Goal: Information Seeking & Learning: Learn about a topic

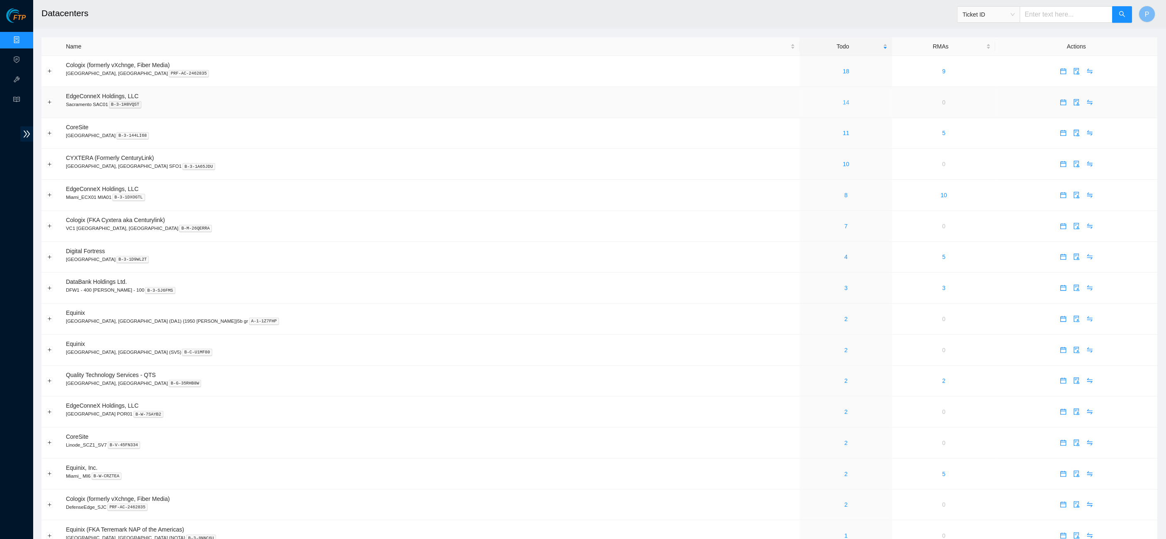
click at [843, 101] on link "14" at bounding box center [846, 102] width 7 height 7
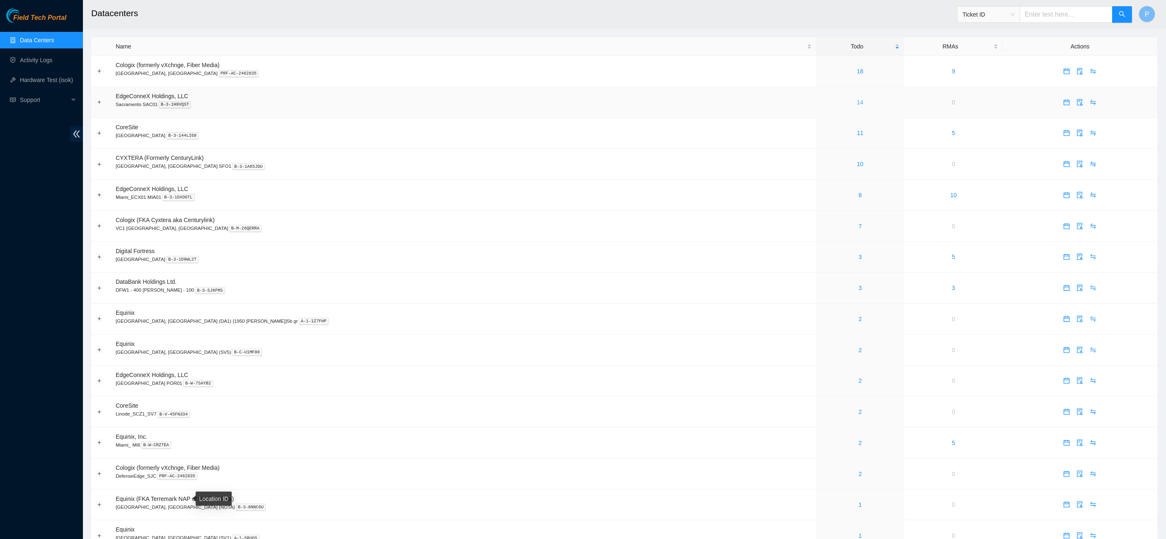
click at [857, 100] on link "14" at bounding box center [860, 102] width 7 height 7
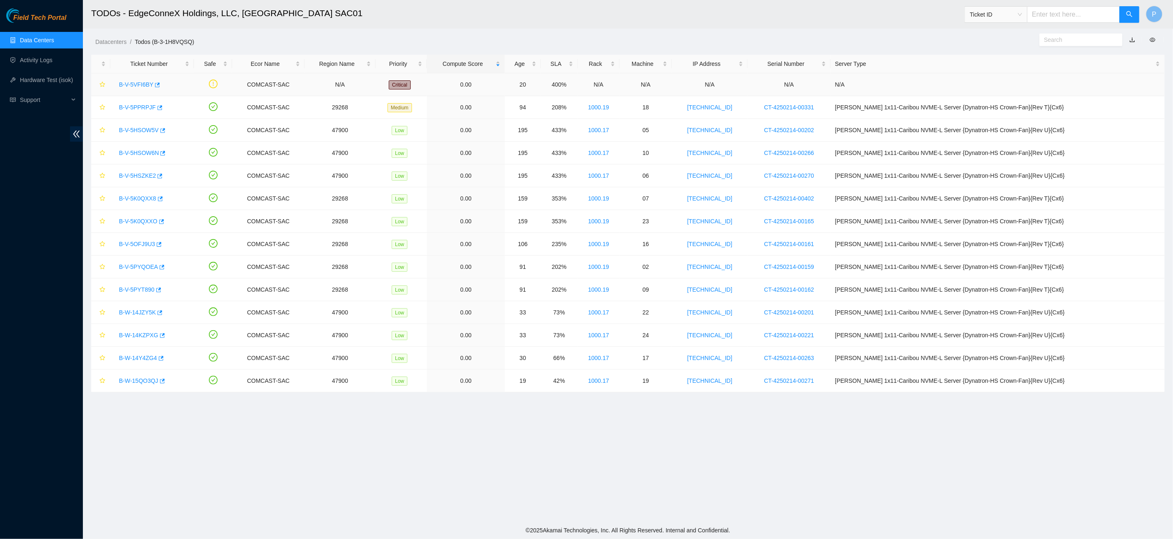
click at [139, 81] on link "B-V-5VFI6BY" at bounding box center [136, 84] width 34 height 7
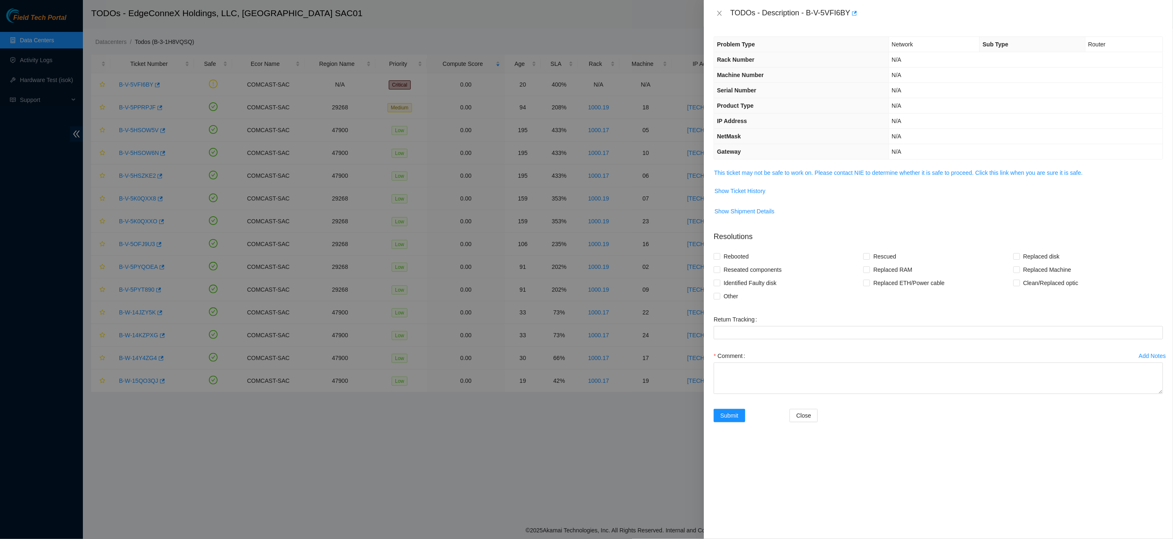
click at [812, 11] on div "TODOs - Description - B-V-5VFI6BY" at bounding box center [947, 13] width 433 height 13
drag, startPoint x: 811, startPoint y: 11, endPoint x: 855, endPoint y: 10, distance: 43.5
click at [855, 10] on div "TODOs - Description - B-V-5VFI6BY" at bounding box center [947, 13] width 433 height 13
copy div "B-V-5VFI6BY"
click at [805, 170] on link "This ticket may not be safe to work on. Please contact NIE to determine whether…" at bounding box center [898, 173] width 369 height 7
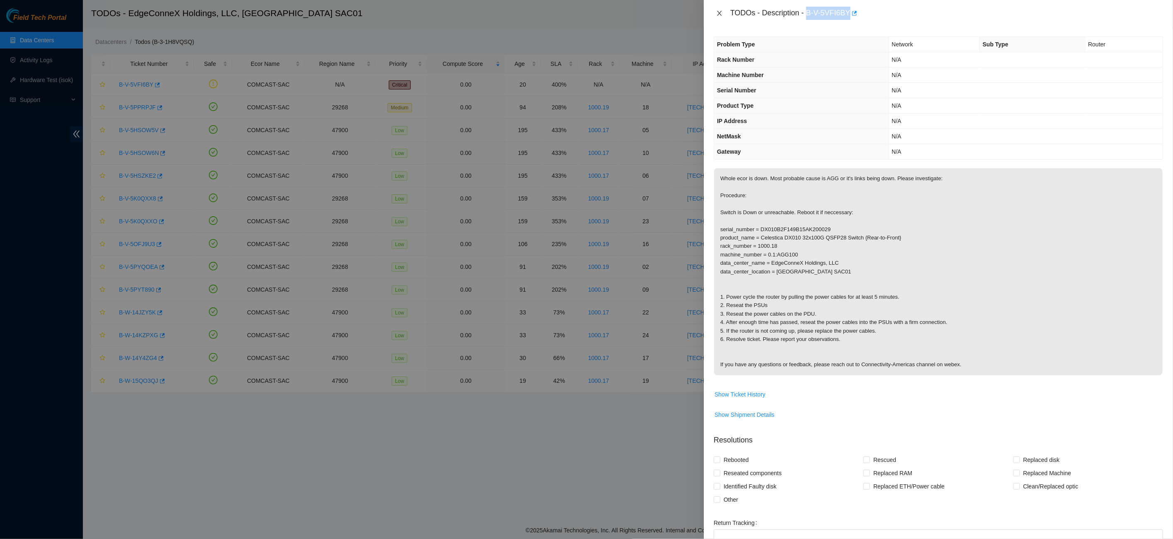
click at [715, 15] on button "Close" at bounding box center [720, 14] width 12 height 8
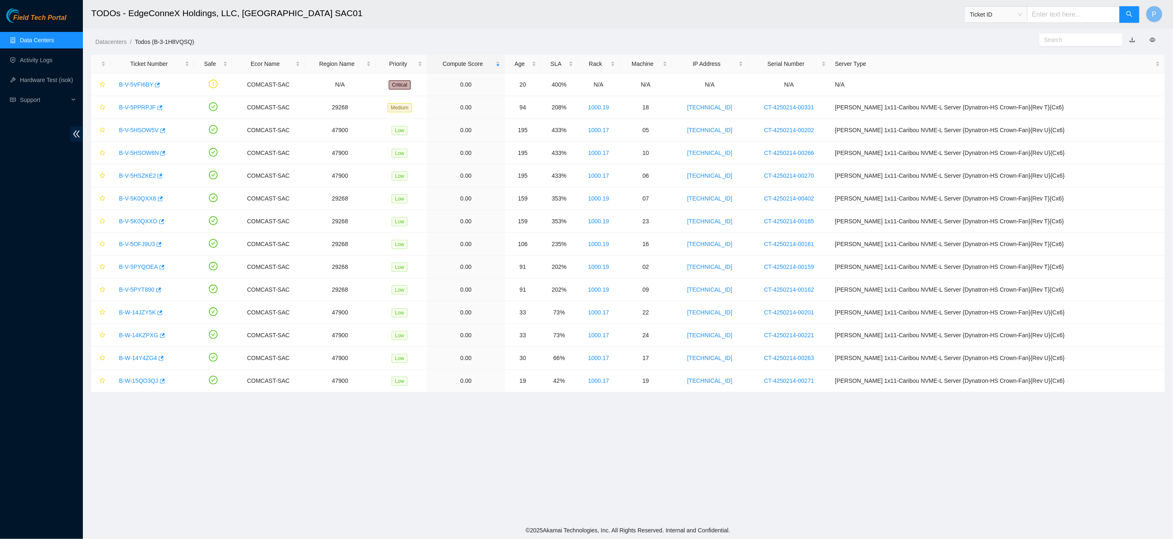
click at [46, 40] on link "Data Centers" at bounding box center [37, 40] width 34 height 7
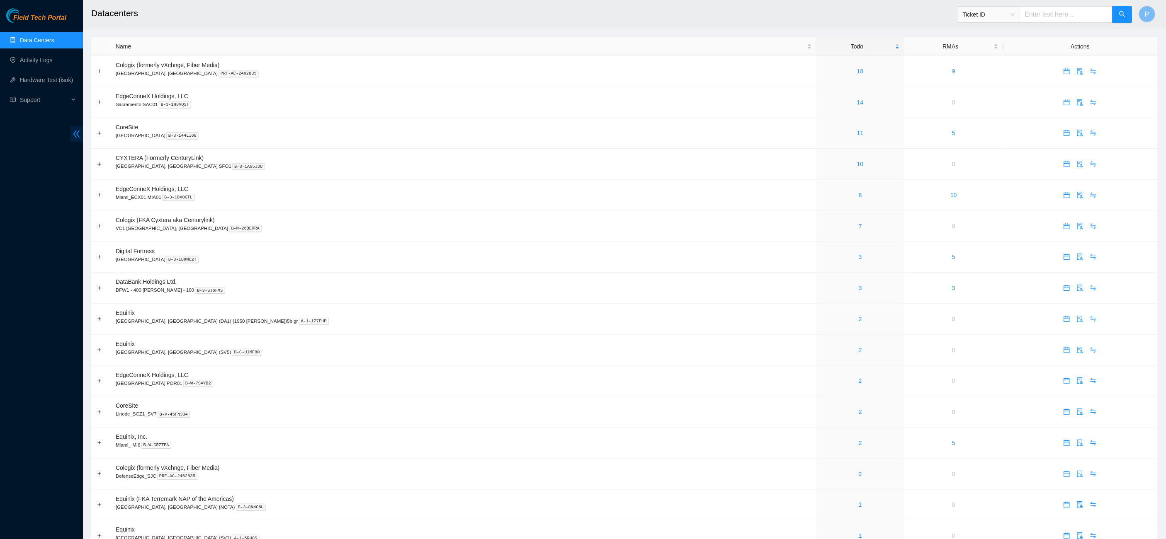
click at [78, 132] on icon "double-left" at bounding box center [76, 134] width 7 height 7
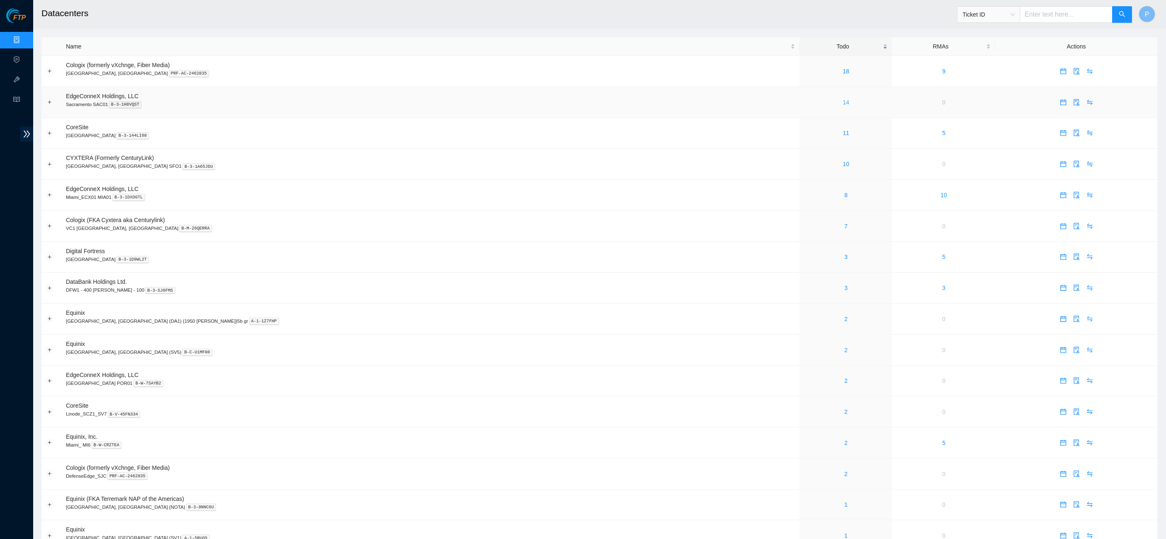
click at [843, 101] on link "14" at bounding box center [846, 102] width 7 height 7
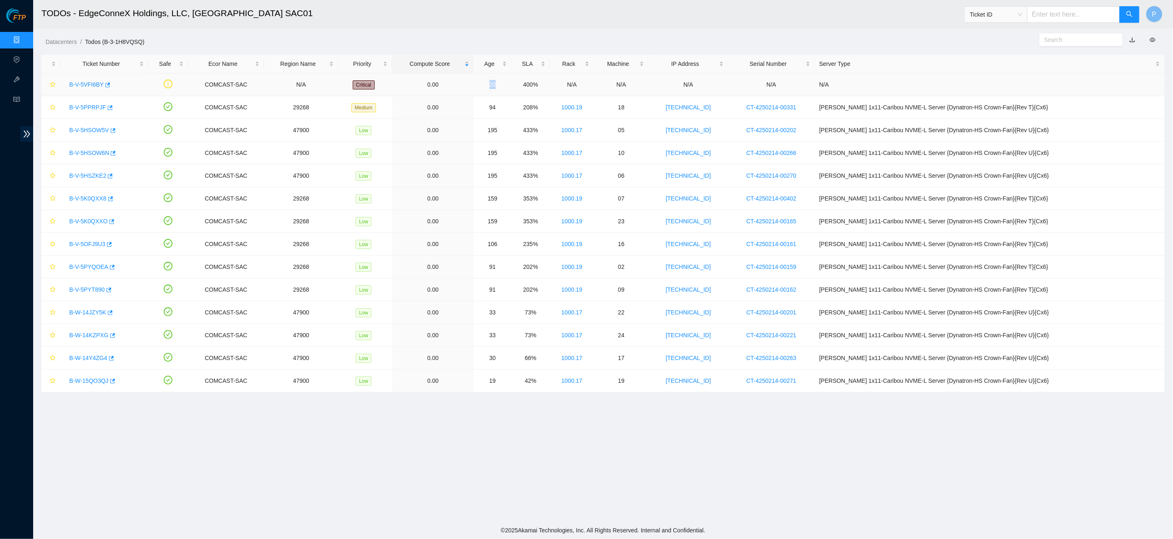
drag, startPoint x: 524, startPoint y: 83, endPoint x: 490, endPoint y: 83, distance: 34.4
click at [490, 83] on tr "B-V-5VFI6BY COMCAST-SAC N/A Critical 0.00 20 400% N/A N/A N/A N/A N/A" at bounding box center [603, 84] width 1124 height 23
click at [474, 83] on td "0.00" at bounding box center [433, 84] width 82 height 23
click at [87, 84] on link "B-V-5VFI6BY" at bounding box center [86, 84] width 34 height 7
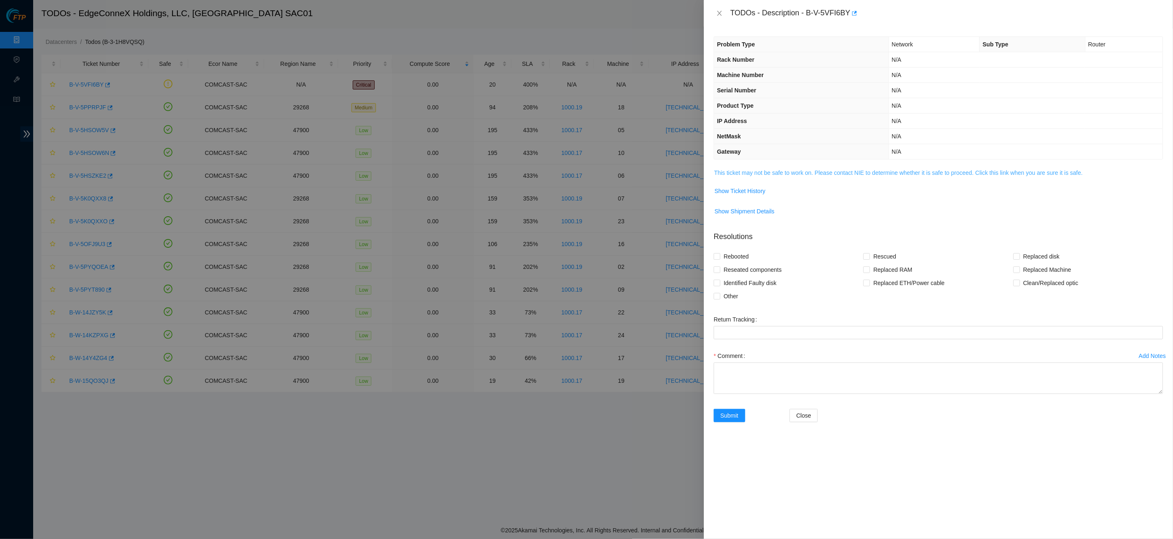
click at [751, 170] on link "This ticket may not be safe to work on. Please contact NIE to determine whether…" at bounding box center [898, 173] width 369 height 7
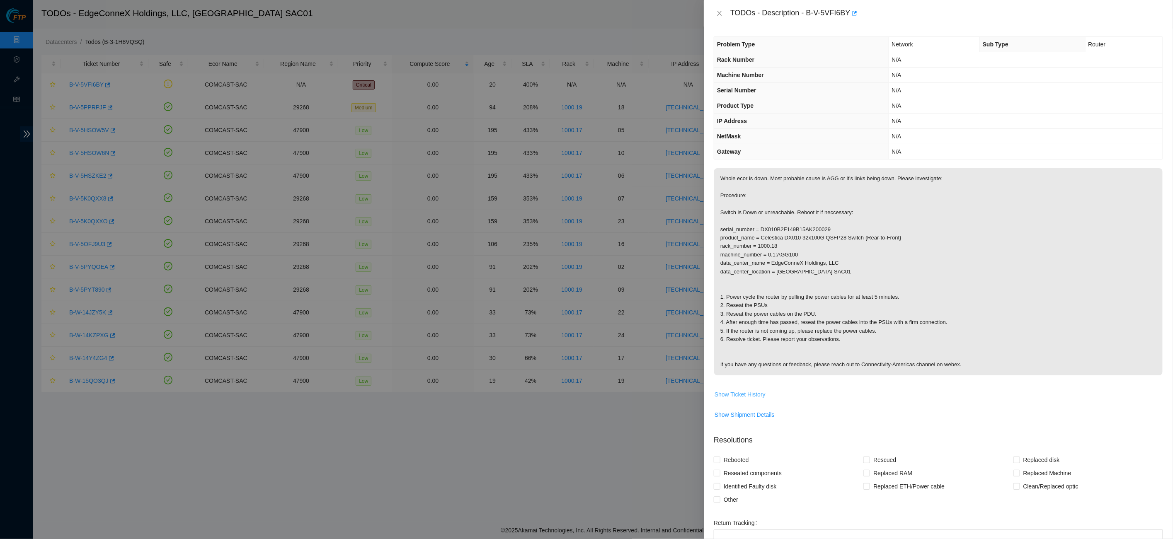
click at [741, 390] on span "Show Ticket History" at bounding box center [740, 394] width 51 height 9
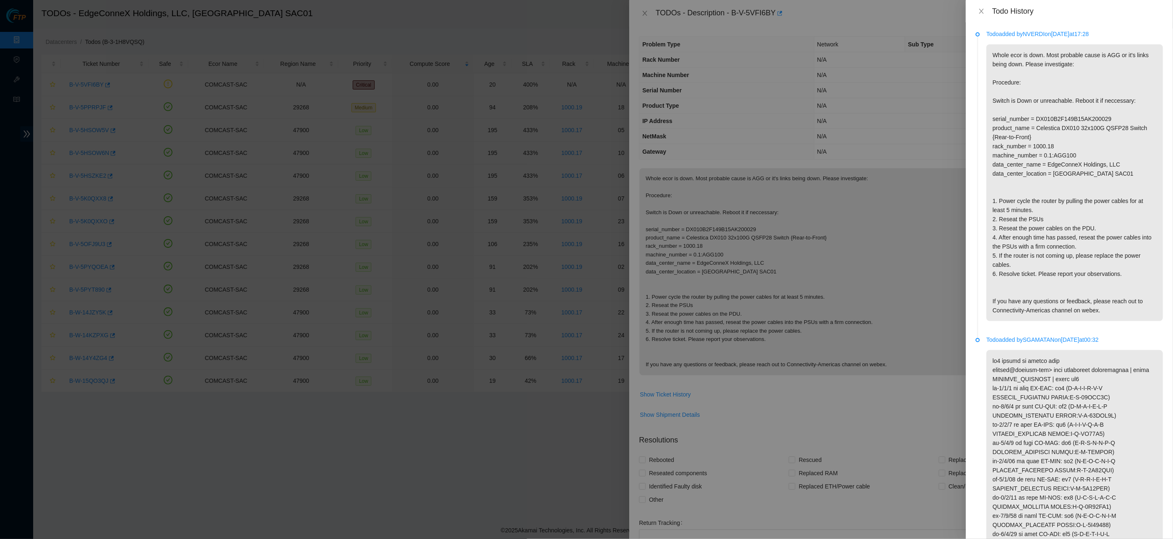
click at [1044, 129] on p "Whole ecor is down. Most probable cause is AGG or it's links being down. Please…" at bounding box center [1075, 182] width 177 height 277
click at [1030, 187] on p "Whole ecor is down. Most probable cause is AGG or it's links being down. Please…" at bounding box center [1075, 182] width 177 height 277
click at [988, 84] on p "Whole ecor is down. Most probable cause is AGG or it's links being down. Please…" at bounding box center [1075, 182] width 177 height 277
click at [980, 10] on icon "close" at bounding box center [982, 11] width 7 height 7
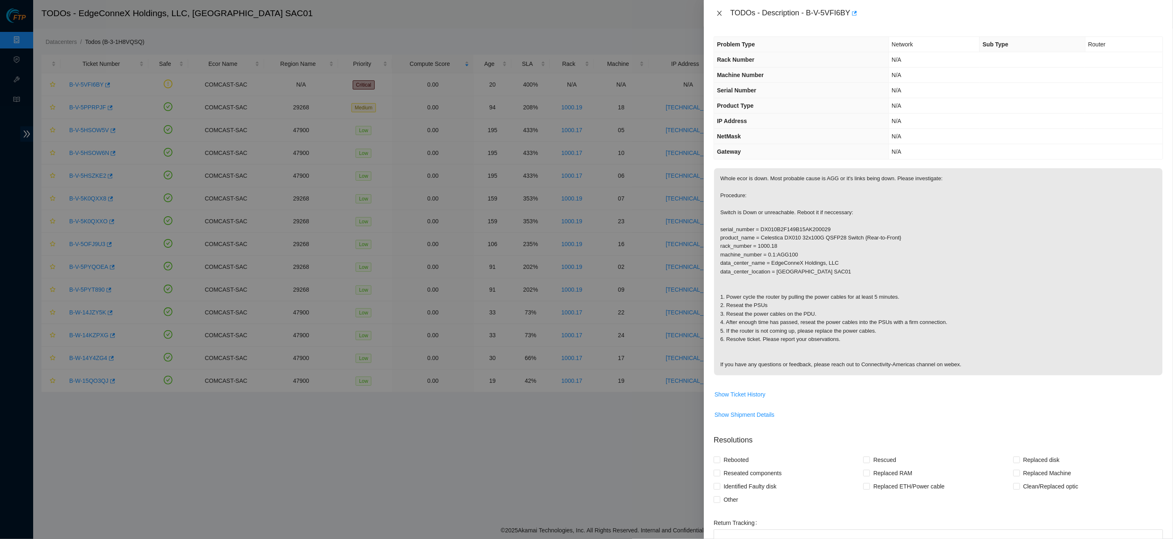
click at [719, 12] on icon "close" at bounding box center [719, 13] width 5 height 5
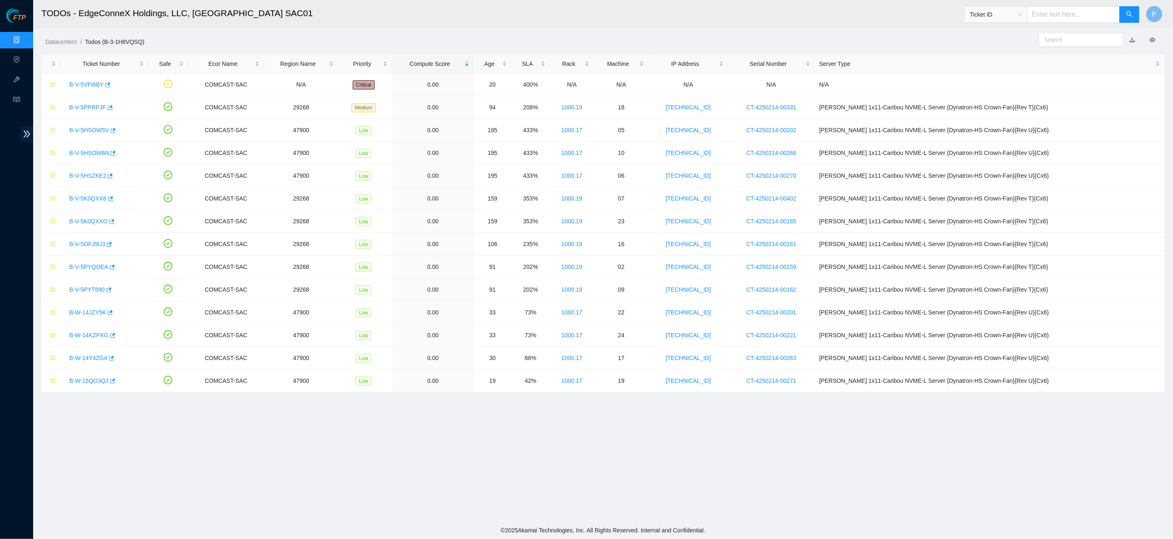
click at [235, 36] on div "Datacenters / Todos (B-3-1H8VQSQ) /" at bounding box center [460, 23] width 855 height 46
click at [24, 39] on link "Data Centers" at bounding box center [41, 40] width 34 height 7
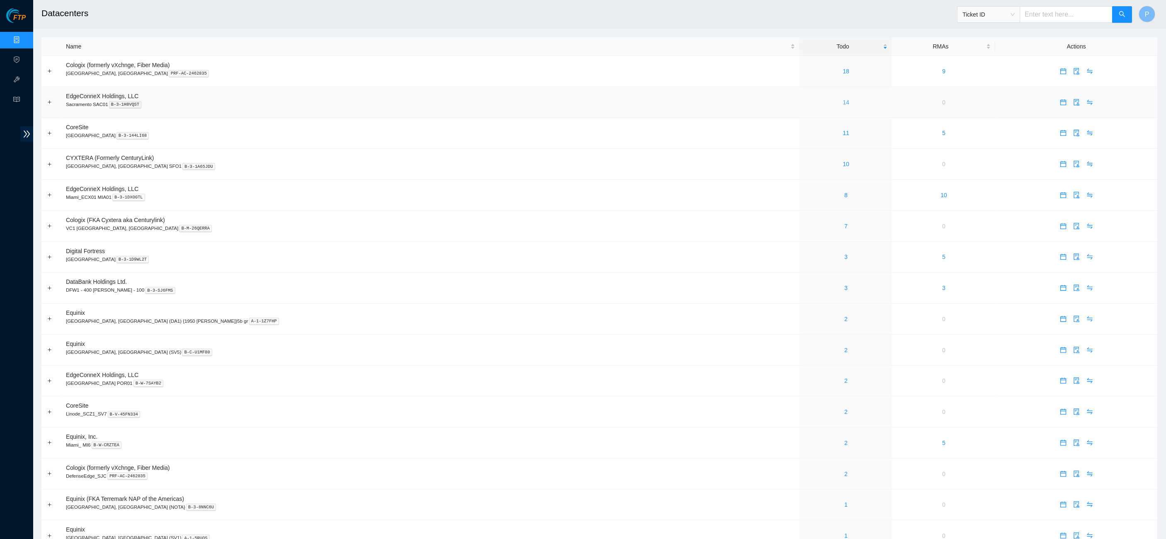
click at [843, 100] on link "14" at bounding box center [846, 102] width 7 height 7
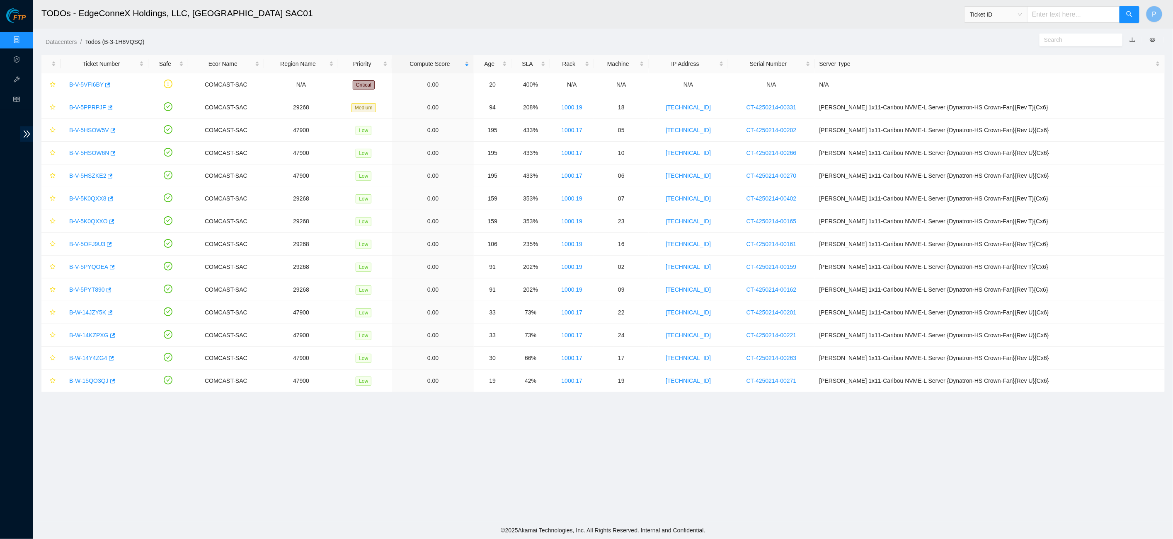
click at [24, 41] on link "Data Centers" at bounding box center [41, 40] width 34 height 7
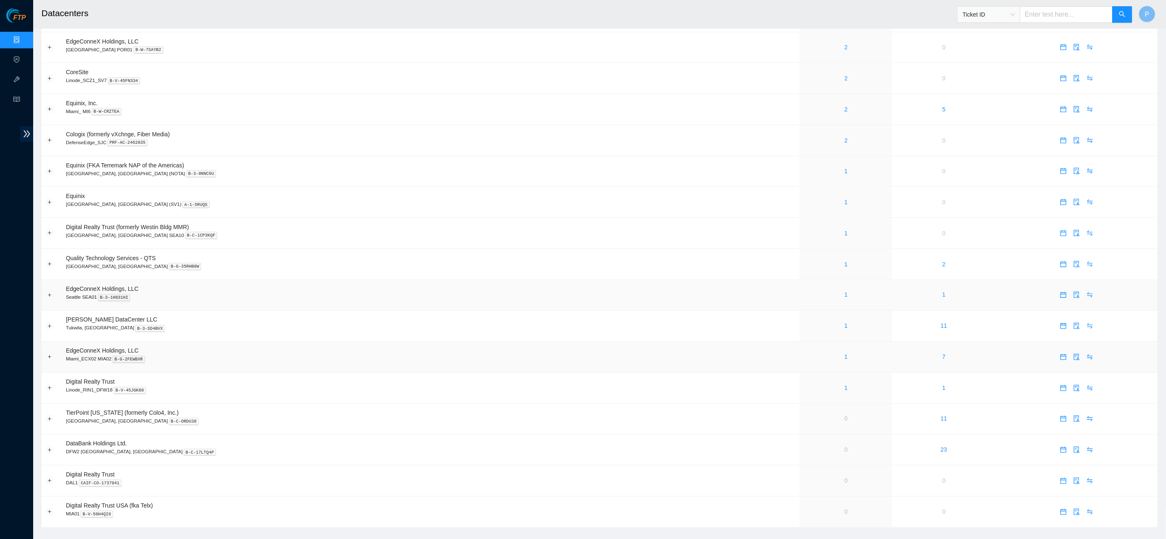
scroll to position [333, 0]
click at [845, 292] on link "1" at bounding box center [846, 295] width 3 height 7
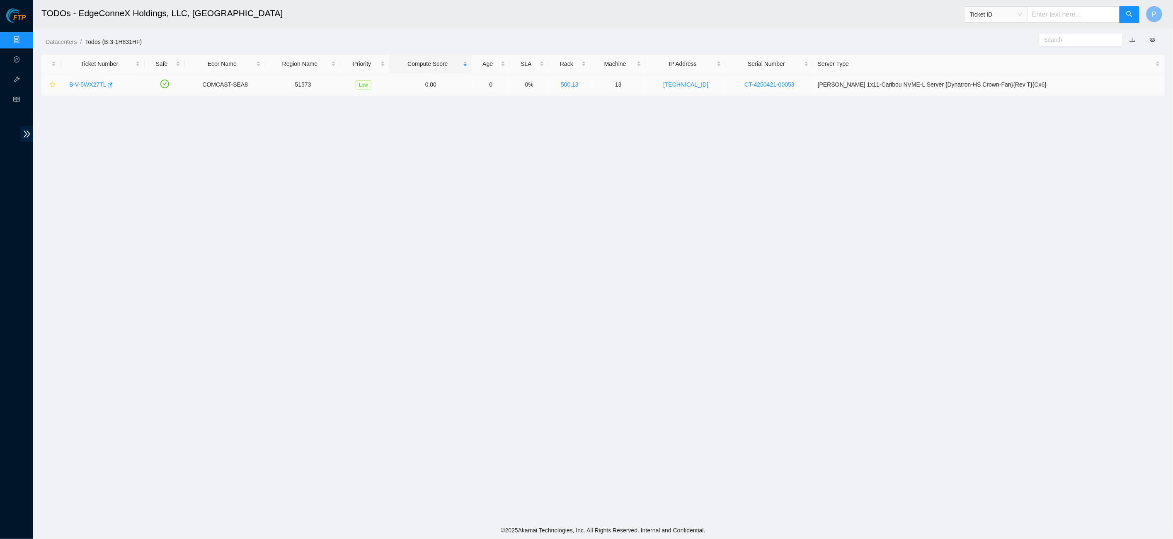
click at [83, 83] on link "B-V-5WX27TL" at bounding box center [87, 84] width 37 height 7
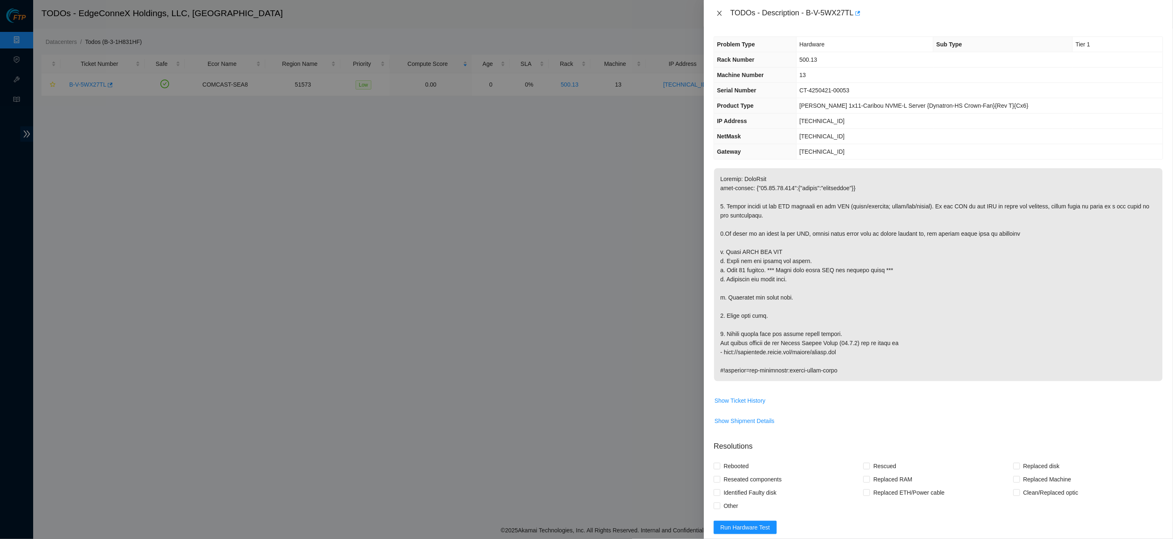
click at [721, 10] on icon "close" at bounding box center [719, 13] width 7 height 7
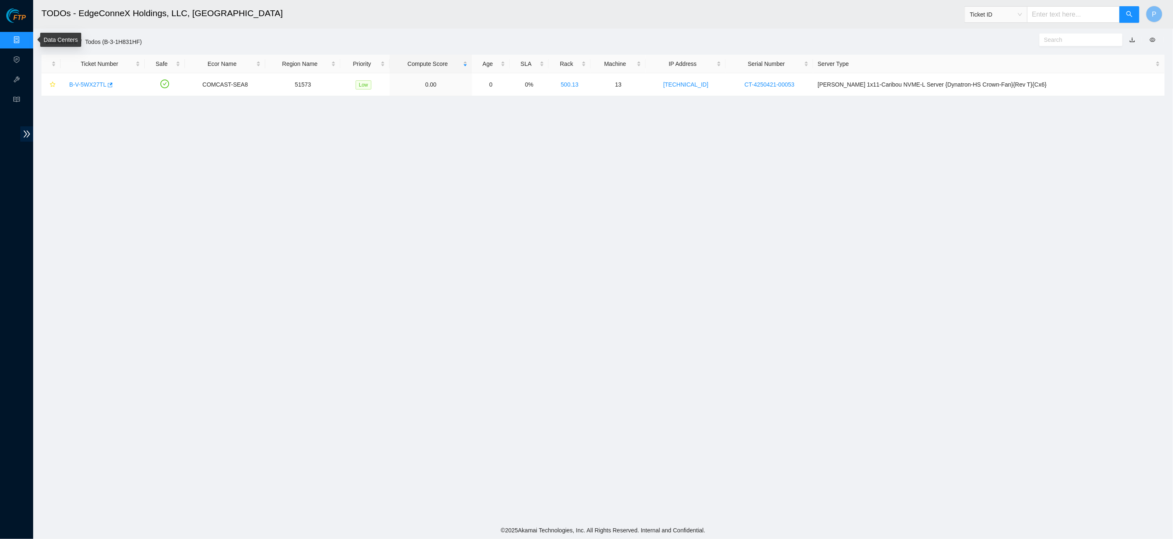
click at [24, 38] on link "Data Centers" at bounding box center [41, 40] width 34 height 7
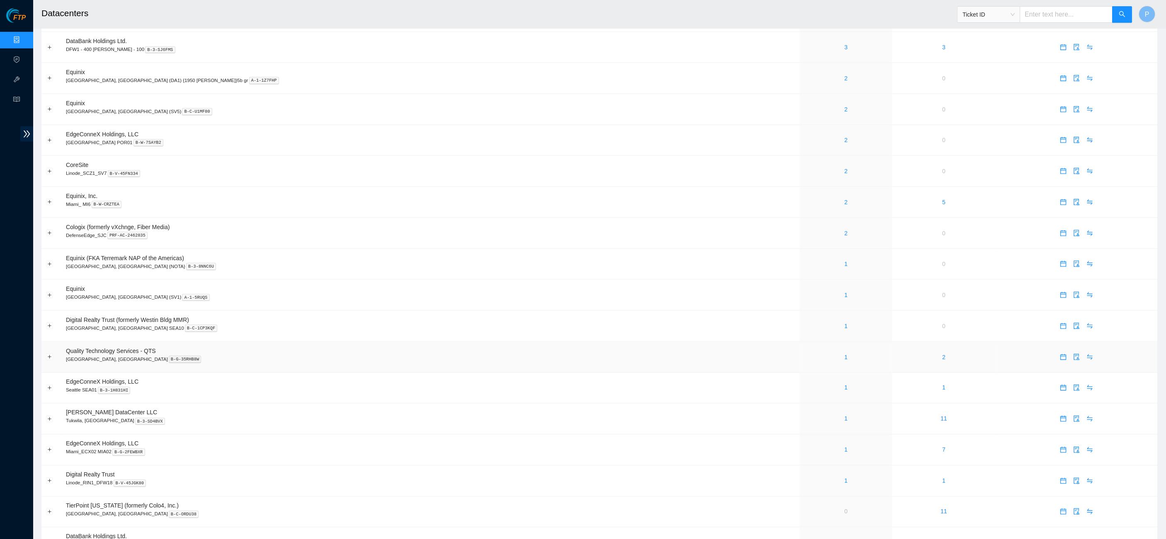
scroll to position [265, 0]
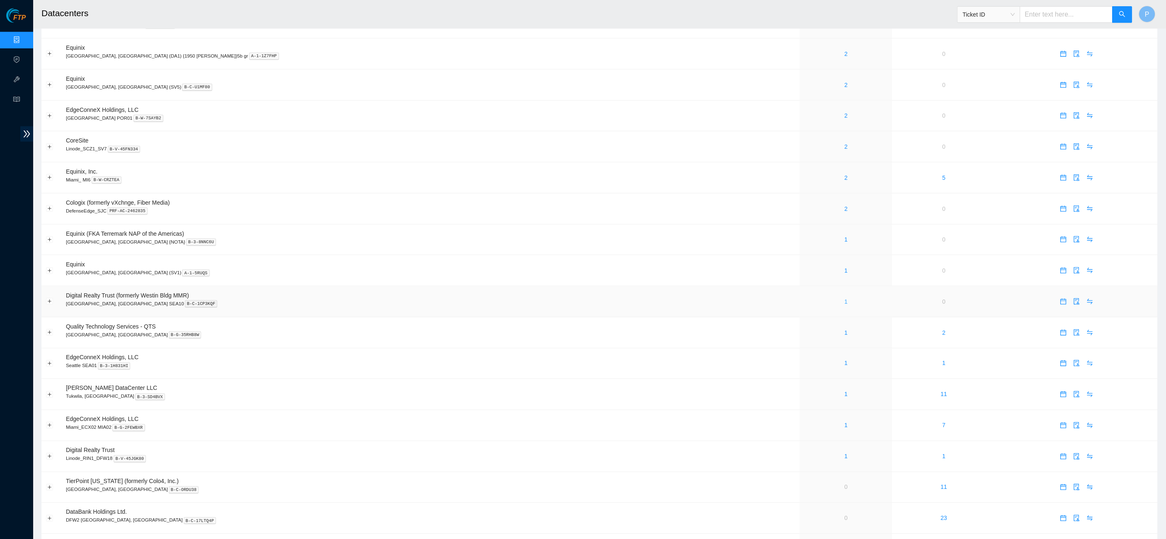
click at [845, 299] on link "1" at bounding box center [846, 302] width 3 height 7
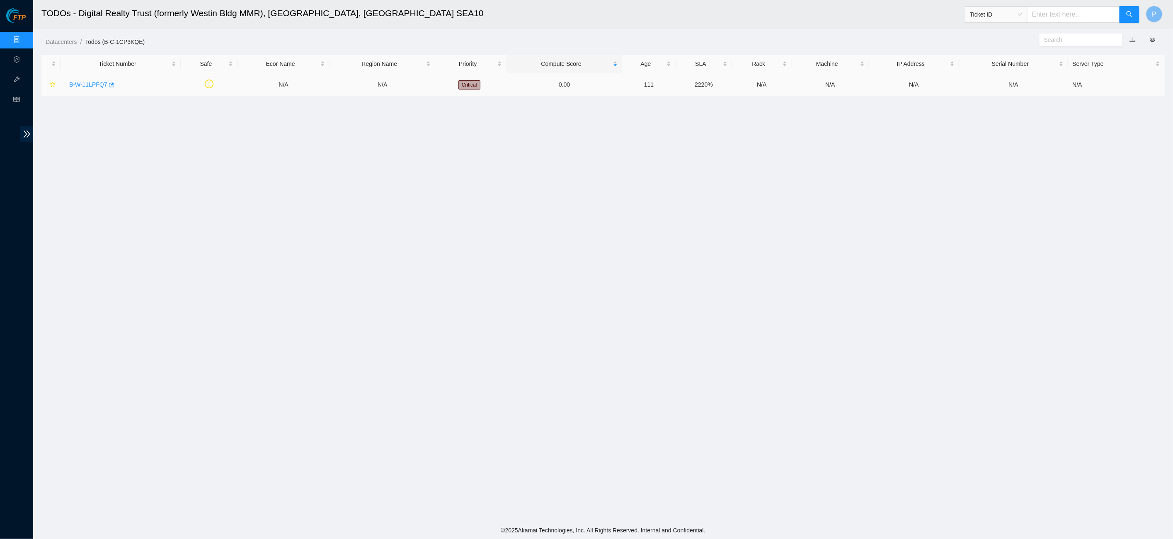
click at [88, 85] on link "B-W-11LPFQ7" at bounding box center [88, 84] width 38 height 7
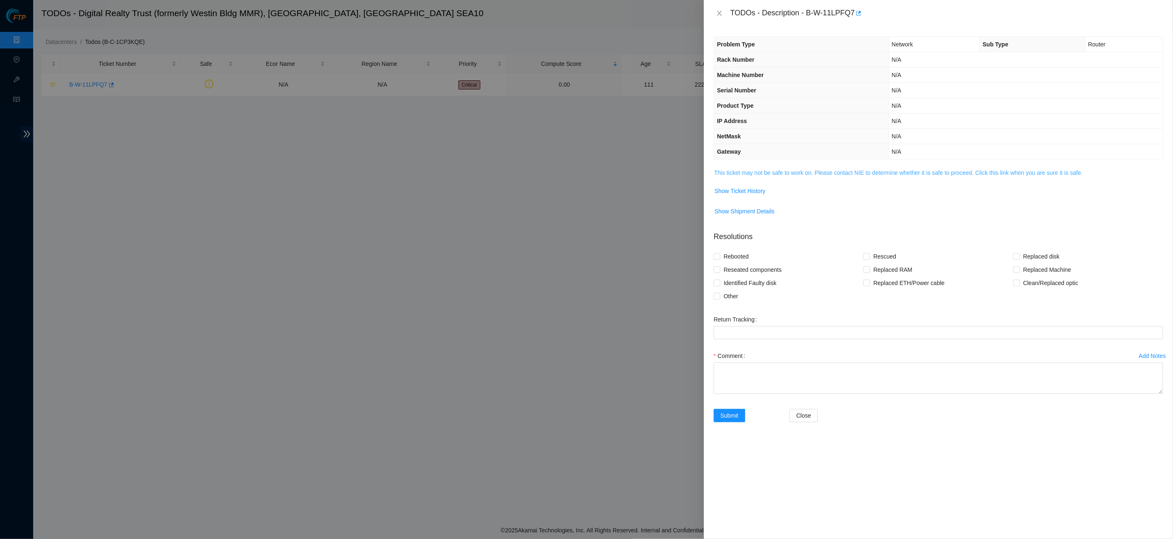
click at [785, 170] on link "This ticket may not be safe to work on. Please contact NIE to determine whether…" at bounding box center [898, 173] width 369 height 7
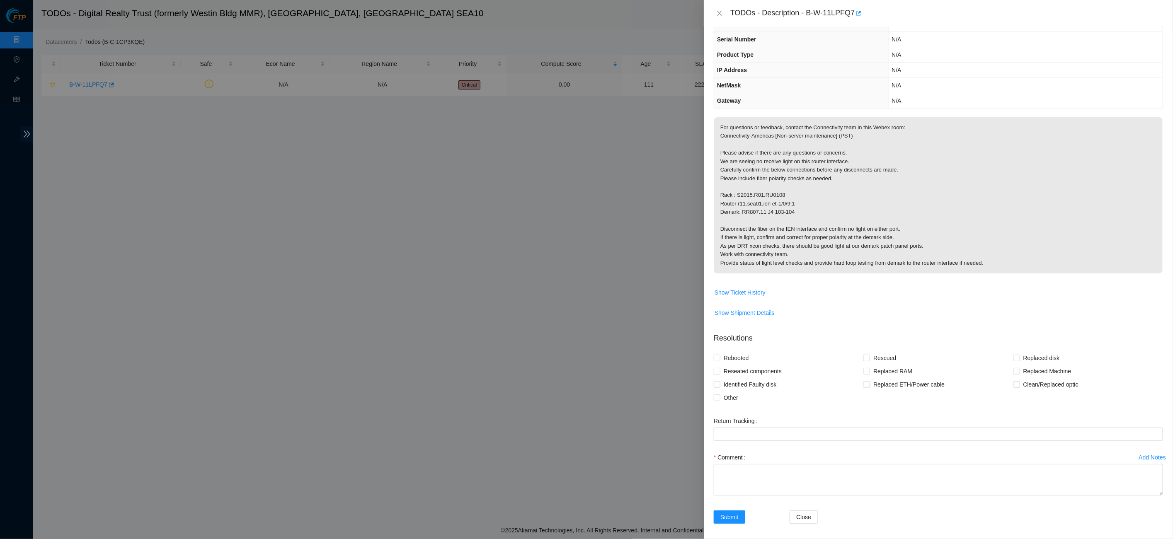
scroll to position [50, 0]
drag, startPoint x: 811, startPoint y: 208, endPoint x: 719, endPoint y: 192, distance: 93.7
click at [719, 192] on p "For questions or feedback, contact the Connectivity team in this Webex room: Co…" at bounding box center [938, 196] width 449 height 156
click at [748, 192] on p "For questions or feedback, contact the Connectivity team in this Webex room: Co…" at bounding box center [938, 196] width 449 height 156
drag, startPoint x: 806, startPoint y: 210, endPoint x: 716, endPoint y: 194, distance: 90.6
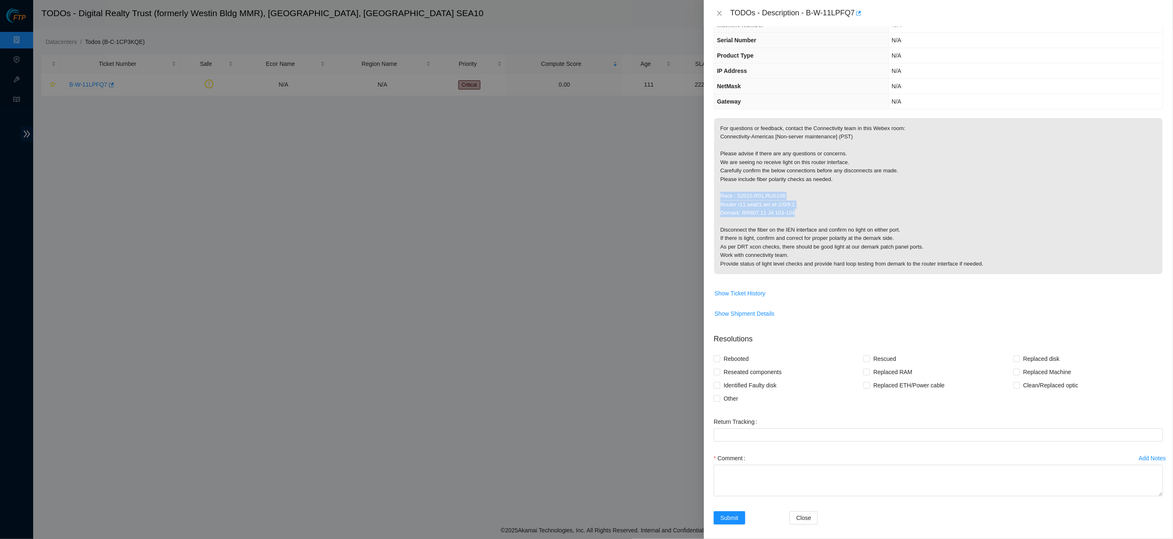
click at [716, 194] on p "For questions or feedback, contact the Connectivity team in this Webex room: Co…" at bounding box center [938, 196] width 449 height 156
click at [767, 205] on p "For questions or feedback, contact the Connectivity team in this Webex room: Co…" at bounding box center [938, 196] width 449 height 156
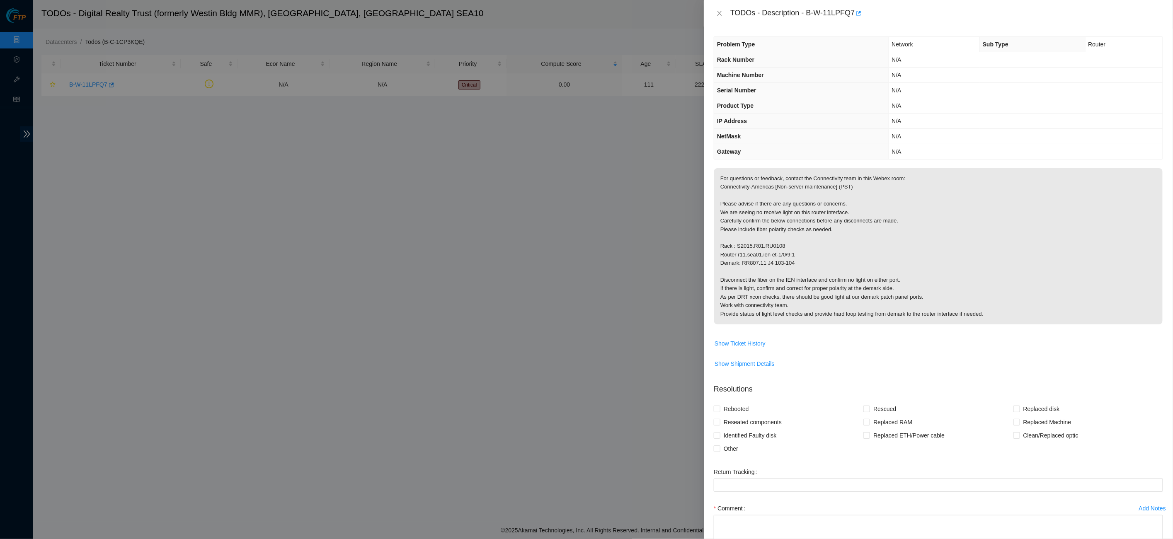
scroll to position [0, 0]
drag, startPoint x: 870, startPoint y: 184, endPoint x: 715, endPoint y: 177, distance: 154.8
click at [715, 177] on p "For questions or feedback, contact the Connectivity team in this Webex room: Co…" at bounding box center [938, 246] width 449 height 156
click at [744, 179] on p "For questions or feedback, contact the Connectivity team in this Webex room: Co…" at bounding box center [938, 246] width 449 height 156
drag, startPoint x: 721, startPoint y: 174, endPoint x: 900, endPoint y: 184, distance: 179.4
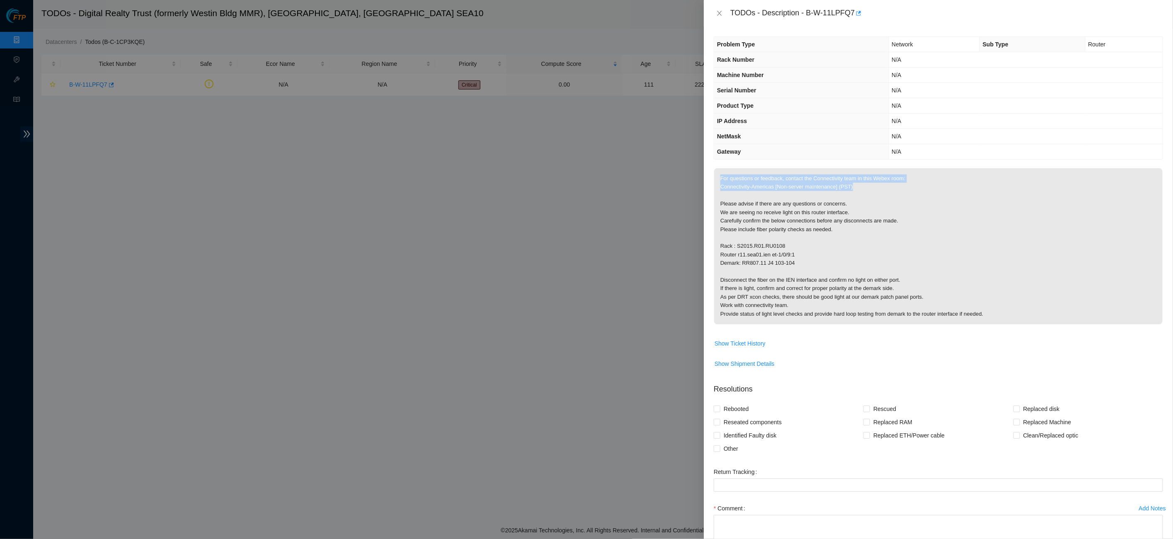
click at [900, 184] on p "For questions or feedback, contact the Connectivity team in this Webex room: Co…" at bounding box center [938, 246] width 449 height 156
click at [819, 194] on p "For questions or feedback, contact the Connectivity team in this Webex room: Co…" at bounding box center [938, 246] width 449 height 156
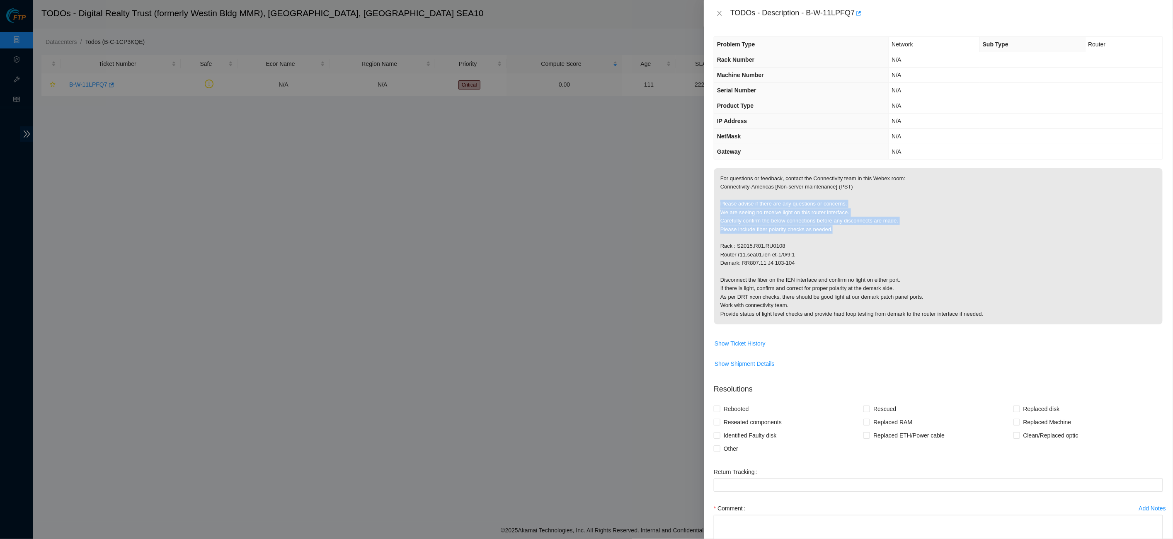
drag, startPoint x: 720, startPoint y: 201, endPoint x: 845, endPoint y: 228, distance: 128.1
click at [845, 228] on p "For questions or feedback, contact the Connectivity team in this Webex room: Co…" at bounding box center [938, 246] width 449 height 156
click at [794, 225] on p "For questions or feedback, contact the Connectivity team in this Webex room: Co…" at bounding box center [938, 246] width 449 height 156
drag, startPoint x: 721, startPoint y: 199, endPoint x: 848, endPoint y: 228, distance: 130.1
click at [848, 228] on p "For questions or feedback, contact the Connectivity team in this Webex room: Co…" at bounding box center [938, 246] width 449 height 156
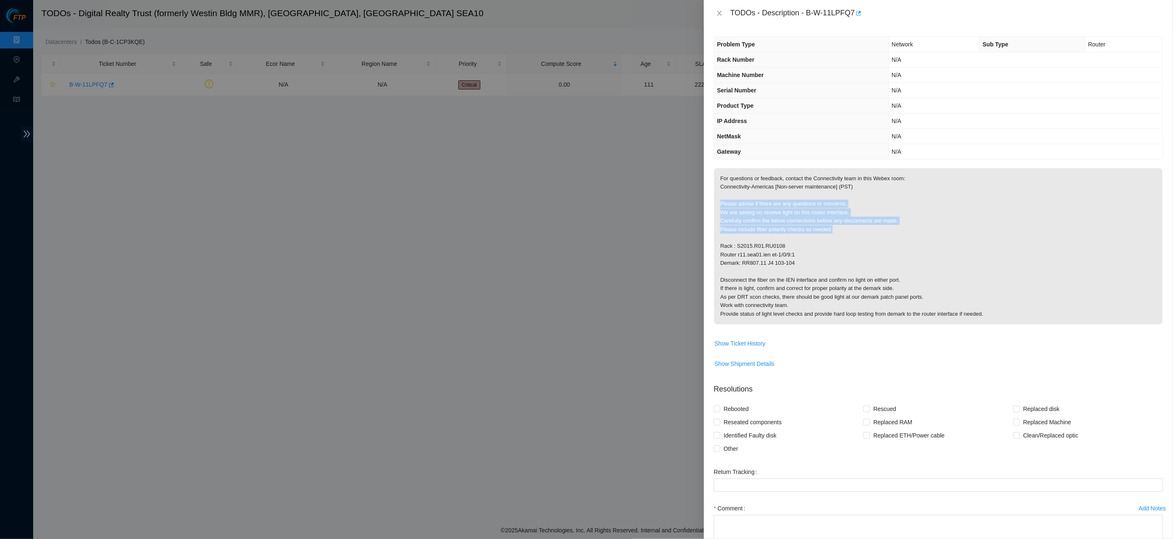
click at [788, 217] on p "For questions or feedback, contact the Connectivity team in this Webex room: Co…" at bounding box center [938, 246] width 449 height 156
drag, startPoint x: 720, startPoint y: 199, endPoint x: 852, endPoint y: 229, distance: 135.1
click at [852, 229] on p "For questions or feedback, contact the Connectivity team in this Webex room: Co…" at bounding box center [938, 246] width 449 height 156
click at [806, 215] on p "For questions or feedback, contact the Connectivity team in this Webex room: Co…" at bounding box center [938, 246] width 449 height 156
drag, startPoint x: 786, startPoint y: 209, endPoint x: 718, endPoint y: 209, distance: 68.0
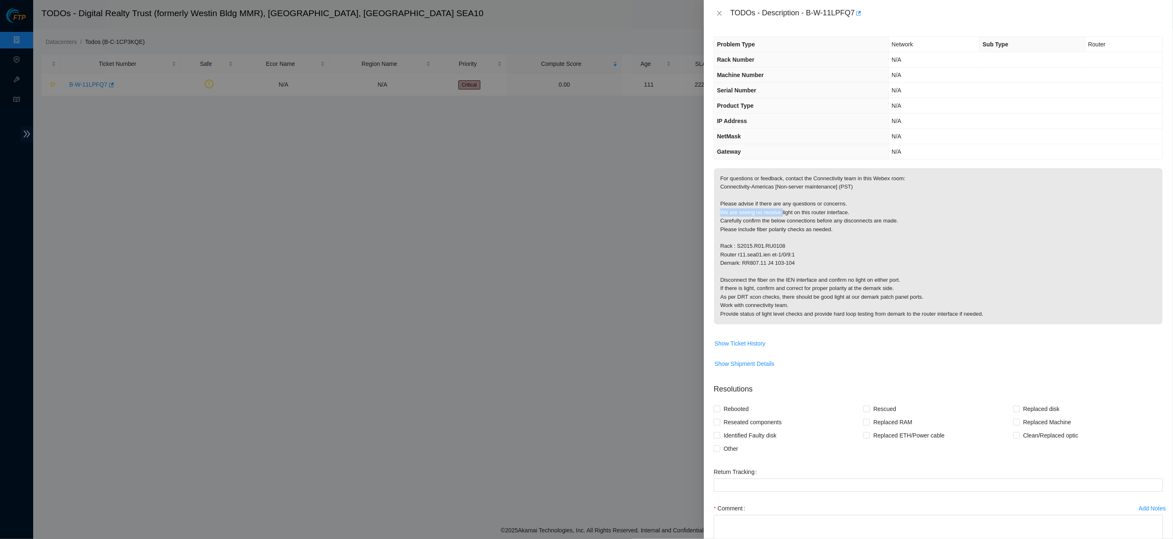
click at [718, 209] on p "For questions or feedback, contact the Connectivity team in this Webex room: Co…" at bounding box center [938, 246] width 449 height 156
click at [780, 226] on p "For questions or feedback, contact the Connectivity team in this Webex room: Co…" at bounding box center [938, 246] width 449 height 156
drag, startPoint x: 720, startPoint y: 199, endPoint x: 849, endPoint y: 225, distance: 131.5
click at [849, 225] on p "For questions or feedback, contact the Connectivity team in this Webex room: Co…" at bounding box center [938, 246] width 449 height 156
click at [801, 218] on p "For questions or feedback, contact the Connectivity team in this Webex room: Co…" at bounding box center [938, 246] width 449 height 156
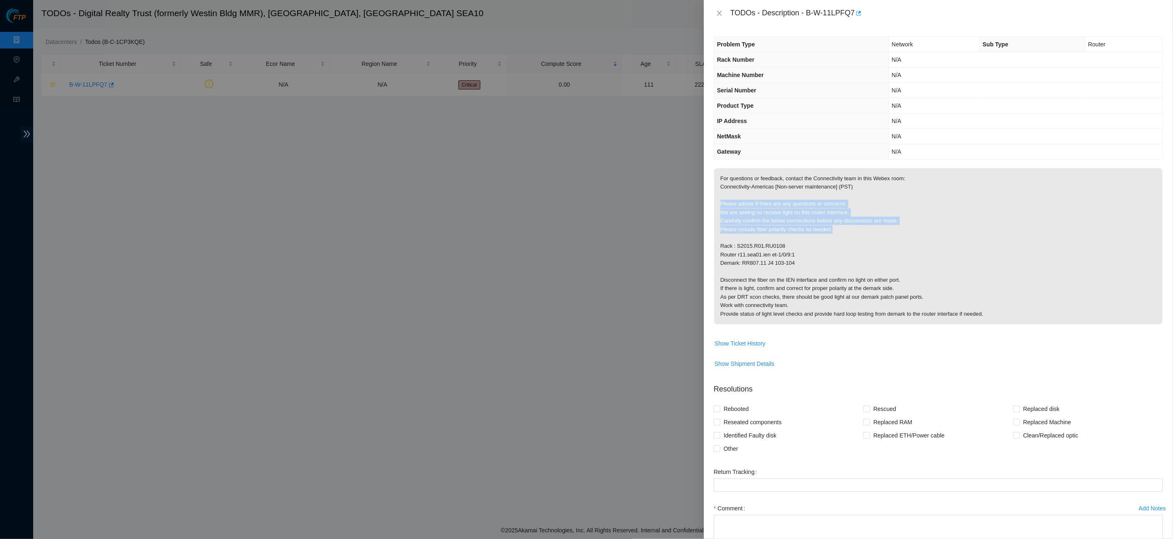
drag, startPoint x: 720, startPoint y: 200, endPoint x: 842, endPoint y: 227, distance: 124.8
click at [842, 227] on p "For questions or feedback, contact the Connectivity team in this Webex room: Co…" at bounding box center [938, 246] width 449 height 156
click at [810, 215] on p "For questions or feedback, contact the Connectivity team in this Webex room: Co…" at bounding box center [938, 246] width 449 height 156
drag, startPoint x: 787, startPoint y: 210, endPoint x: 875, endPoint y: 210, distance: 88.7
click at [875, 210] on p "For questions or feedback, contact the Connectivity team in this Webex room: Co…" at bounding box center [938, 246] width 449 height 156
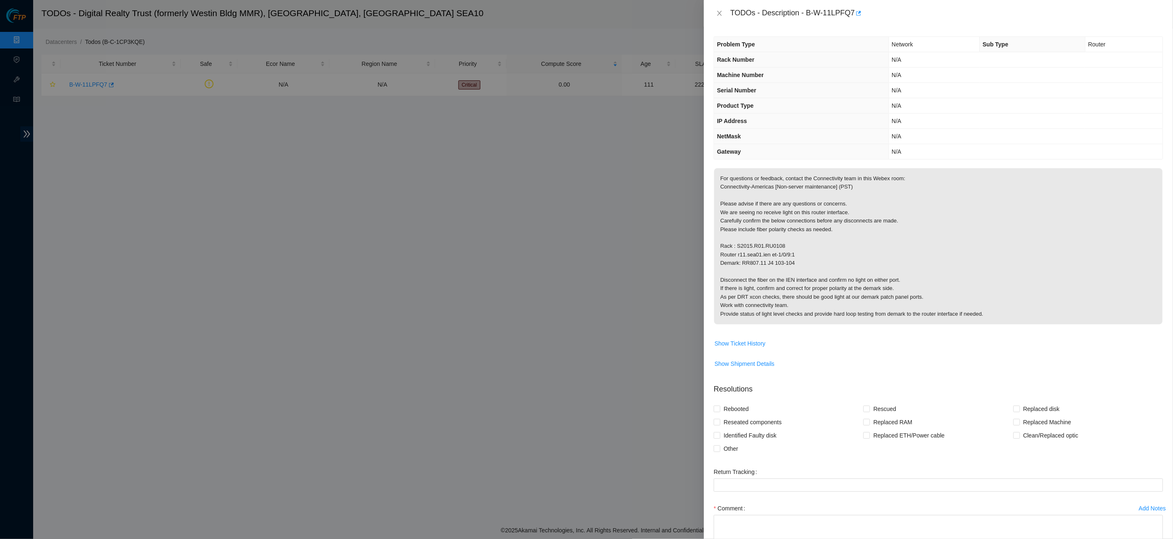
click at [859, 168] on p "For questions or feedback, contact the Connectivity team in this Webex room: Co…" at bounding box center [938, 246] width 449 height 156
click at [722, 11] on icon "close" at bounding box center [719, 13] width 7 height 7
